Goal: Task Accomplishment & Management: Complete application form

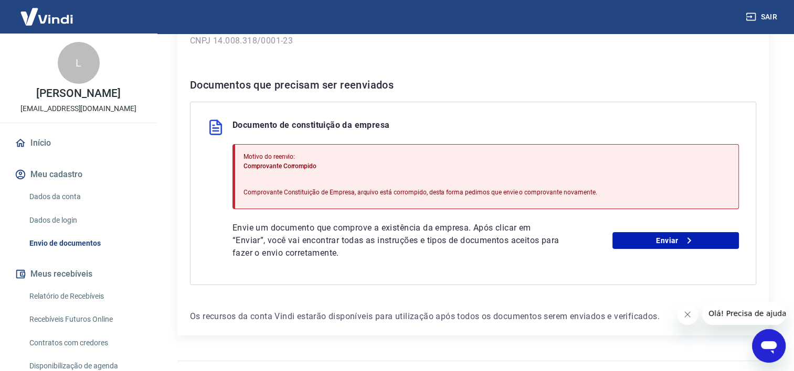
scroll to position [199, 0]
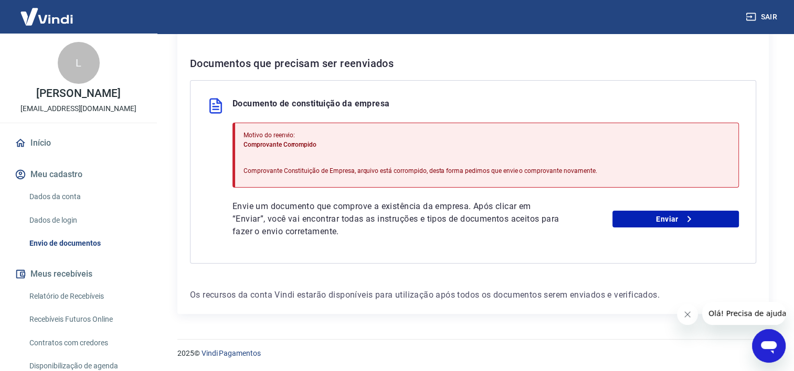
click at [307, 151] on div "Motivo do reenvio: Comprovante Corrompido Comprovante Constituição de Empresa, …" at bounding box center [419, 155] width 353 height 58
click at [678, 220] on link "Enviar" at bounding box center [675, 219] width 126 height 17
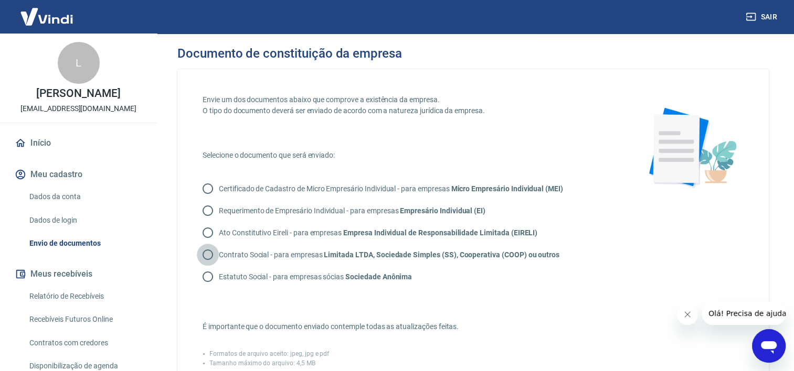
click at [210, 255] on input "Contrato Social - para empresas Limitada LTDA, Sociedade Simples (SS), Cooperat…" at bounding box center [208, 255] width 22 height 22
radio input "true"
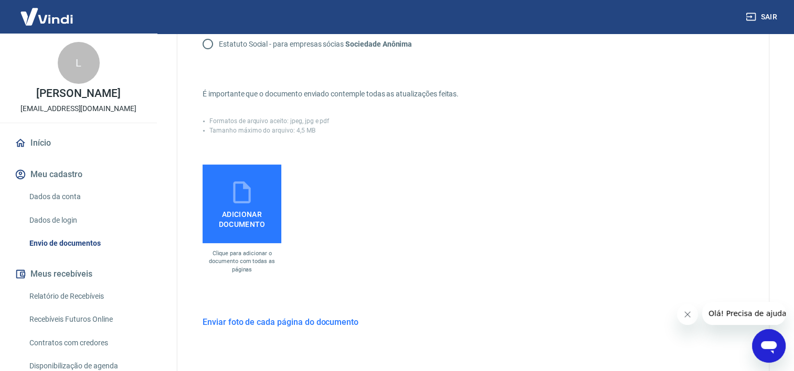
scroll to position [243, 0]
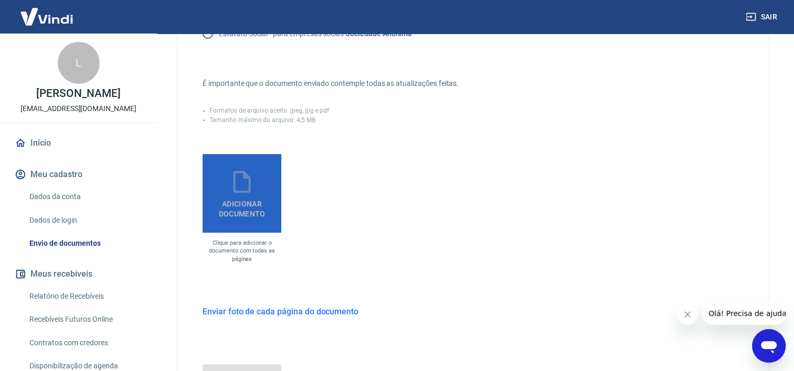
click at [246, 199] on span "Adicionar documento" at bounding box center [242, 207] width 70 height 24
click at [0, 0] on input "Adicionar documento" at bounding box center [0, 0] width 0 height 0
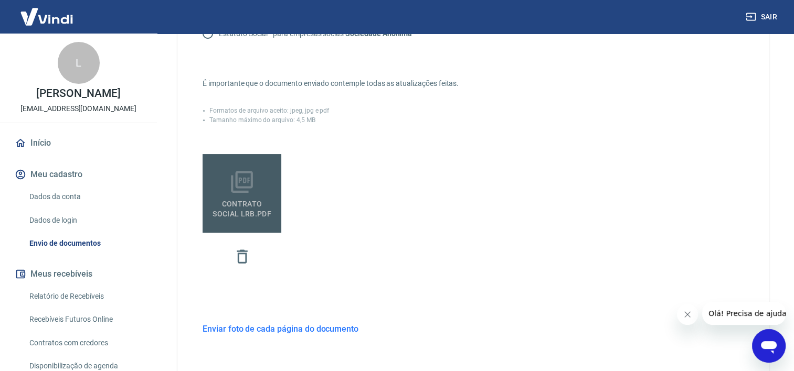
click at [240, 200] on span "CONTRATO SOCIAL LRB.pdf" at bounding box center [242, 207] width 70 height 24
click at [0, 0] on input "CONTRATO SOCIAL LRB.pdf" at bounding box center [0, 0] width 0 height 0
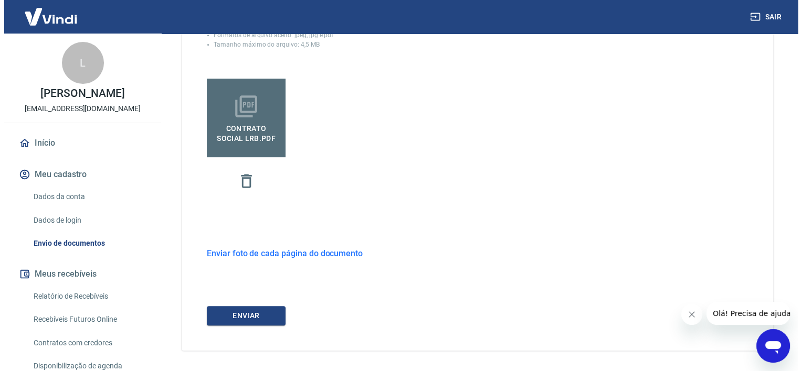
scroll to position [356, 0]
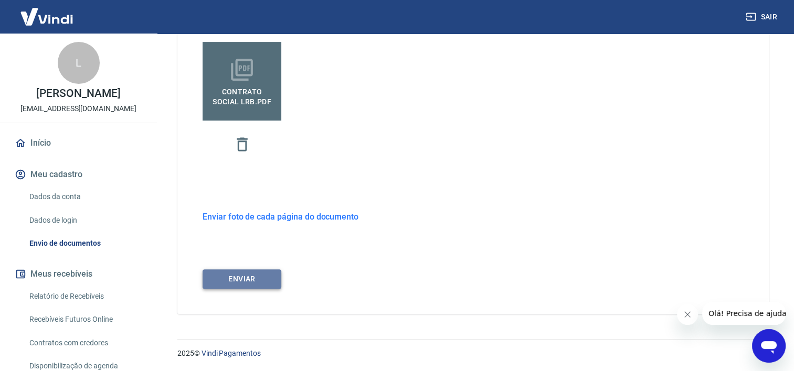
click at [241, 280] on button "ENVIAR" at bounding box center [241, 279] width 79 height 19
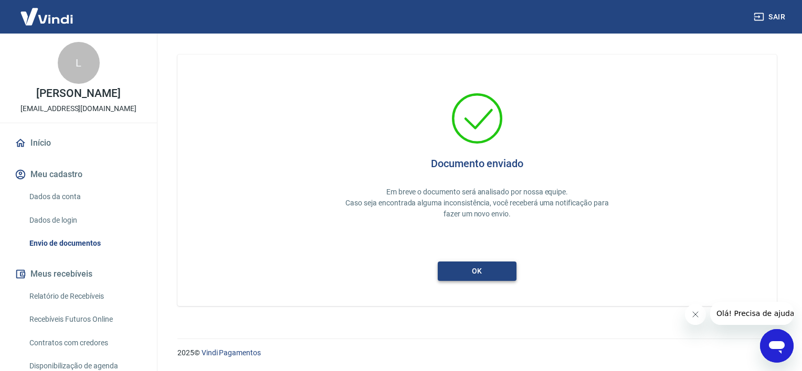
click at [485, 277] on button "ok" at bounding box center [477, 271] width 79 height 19
